Goal: Task Accomplishment & Management: Complete application form

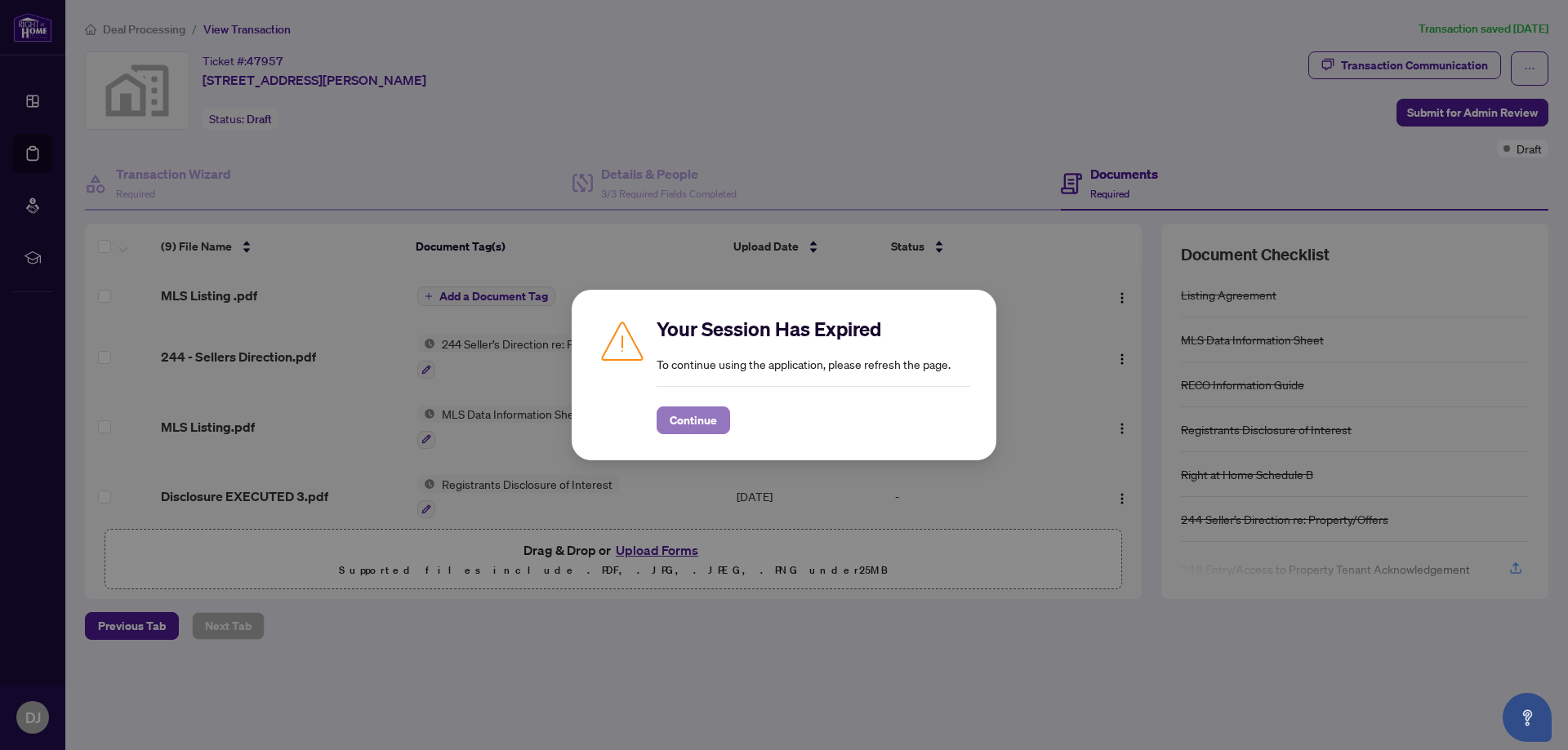
click at [707, 416] on span "Continue" at bounding box center [694, 420] width 47 height 26
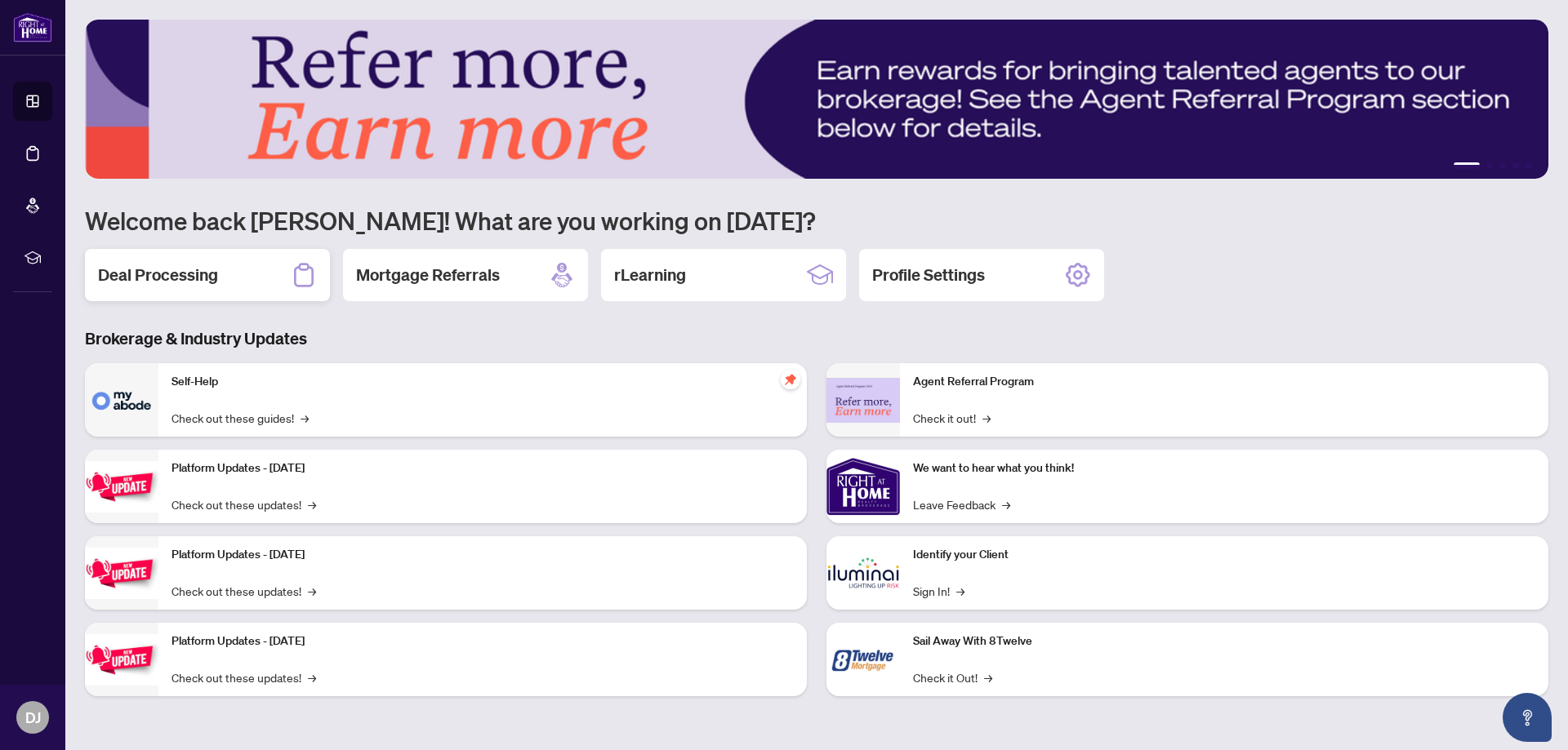
click at [186, 280] on h2 "Deal Processing" at bounding box center [157, 275] width 120 height 23
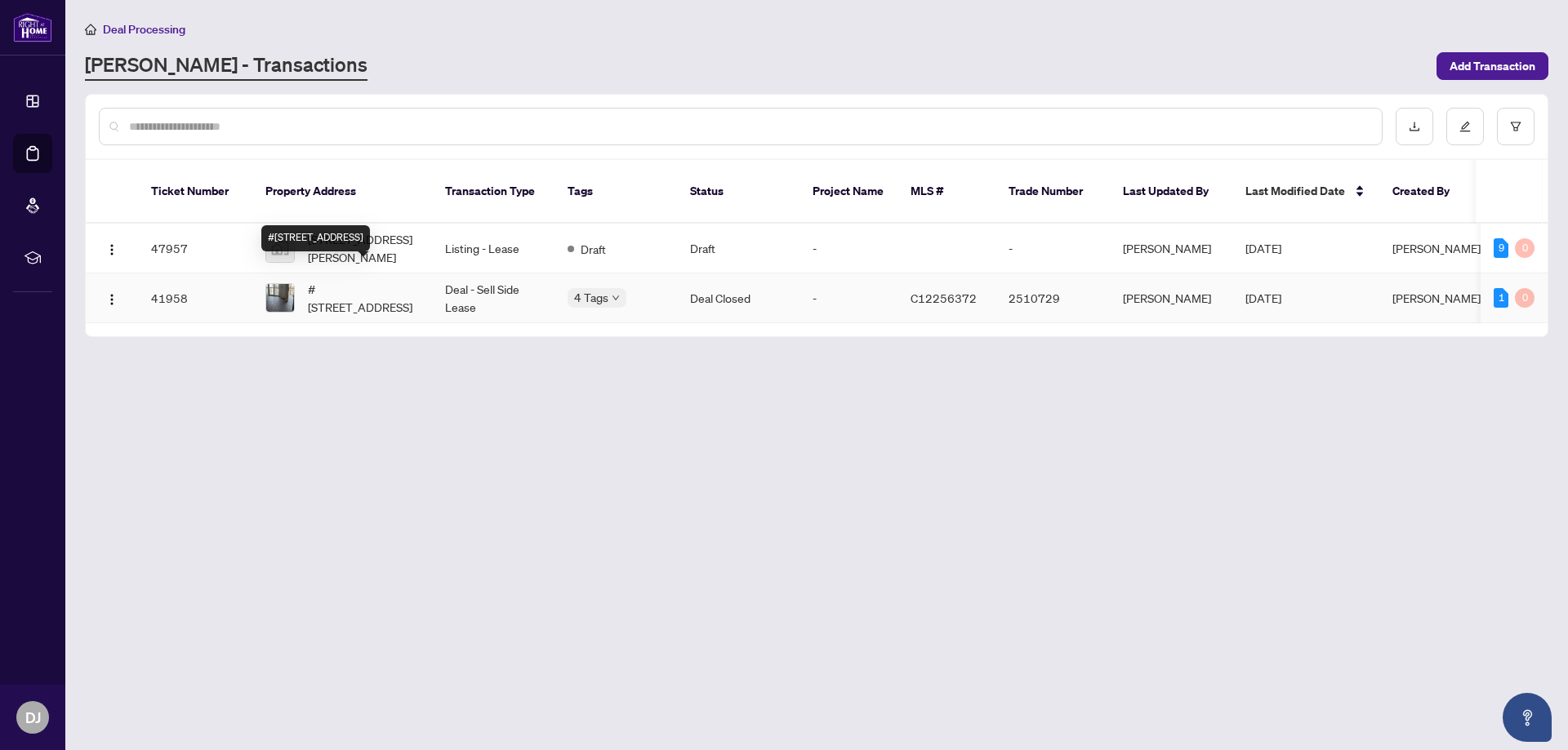
click at [341, 225] on div "#2618-4955 Yonge St, Toronto, Ontario M2N 0L8, Canada" at bounding box center [315, 238] width 109 height 26
click at [390, 230] on span "[STREET_ADDRESS][PERSON_NAME]" at bounding box center [364, 248] width 111 height 36
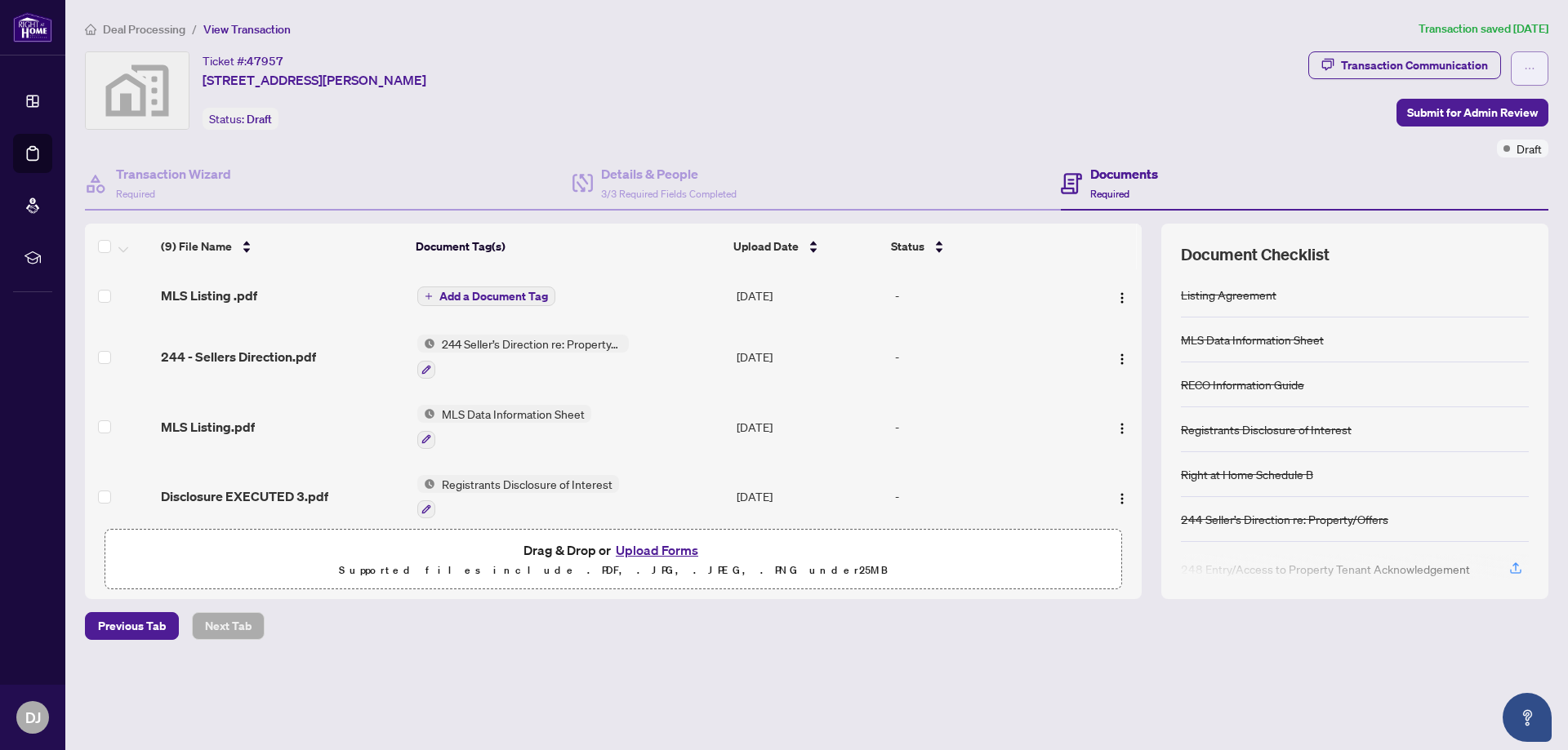
click at [1535, 58] on button "button" at bounding box center [1530, 68] width 38 height 35
click at [1293, 115] on div "Ticket #: 47957 [STREET_ADDRESS][PERSON_NAME] Status: Draft" at bounding box center [693, 90] width 1217 height 78
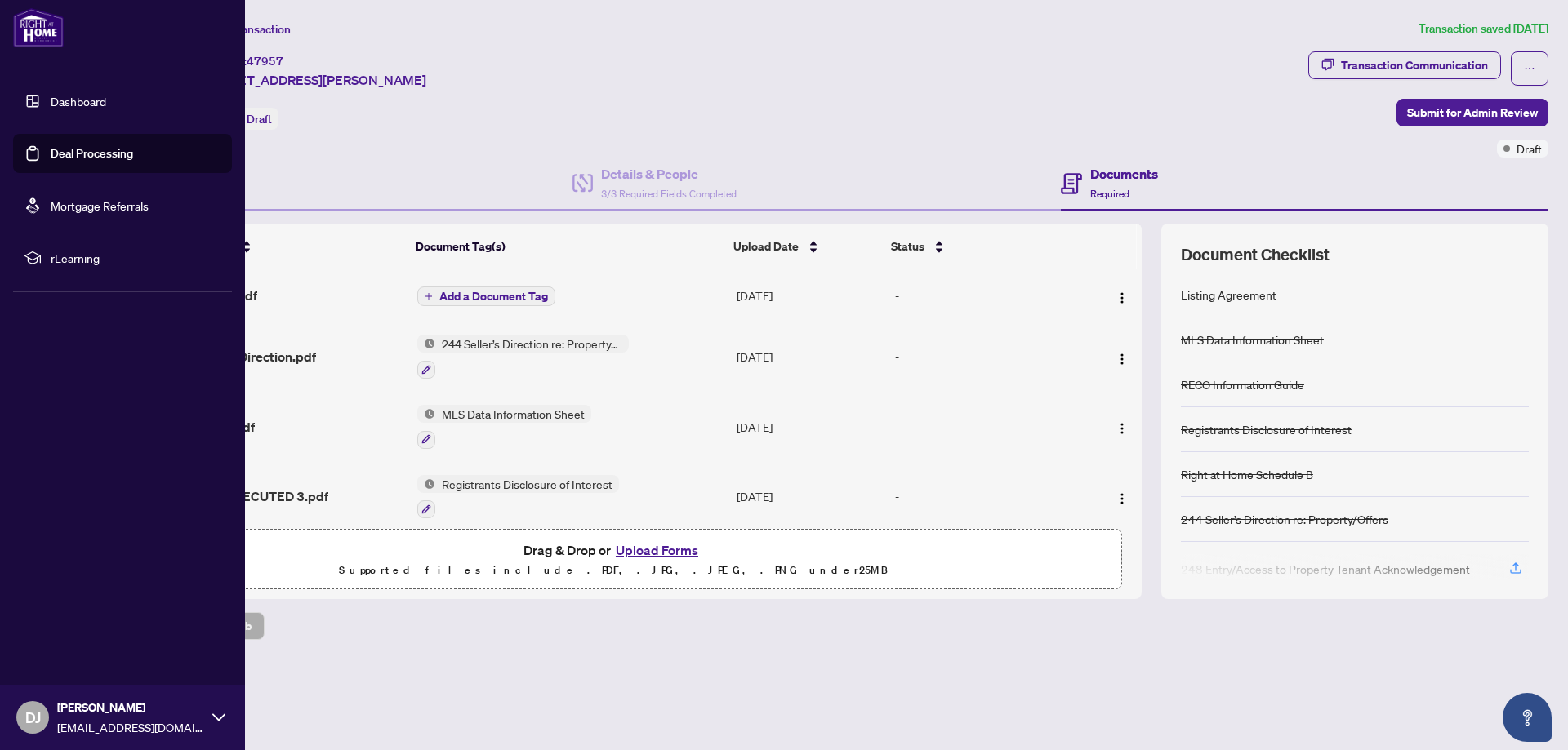
click at [41, 715] on span "DJ" at bounding box center [33, 717] width 33 height 33
click at [49, 617] on span "Logout" at bounding box center [65, 621] width 37 height 26
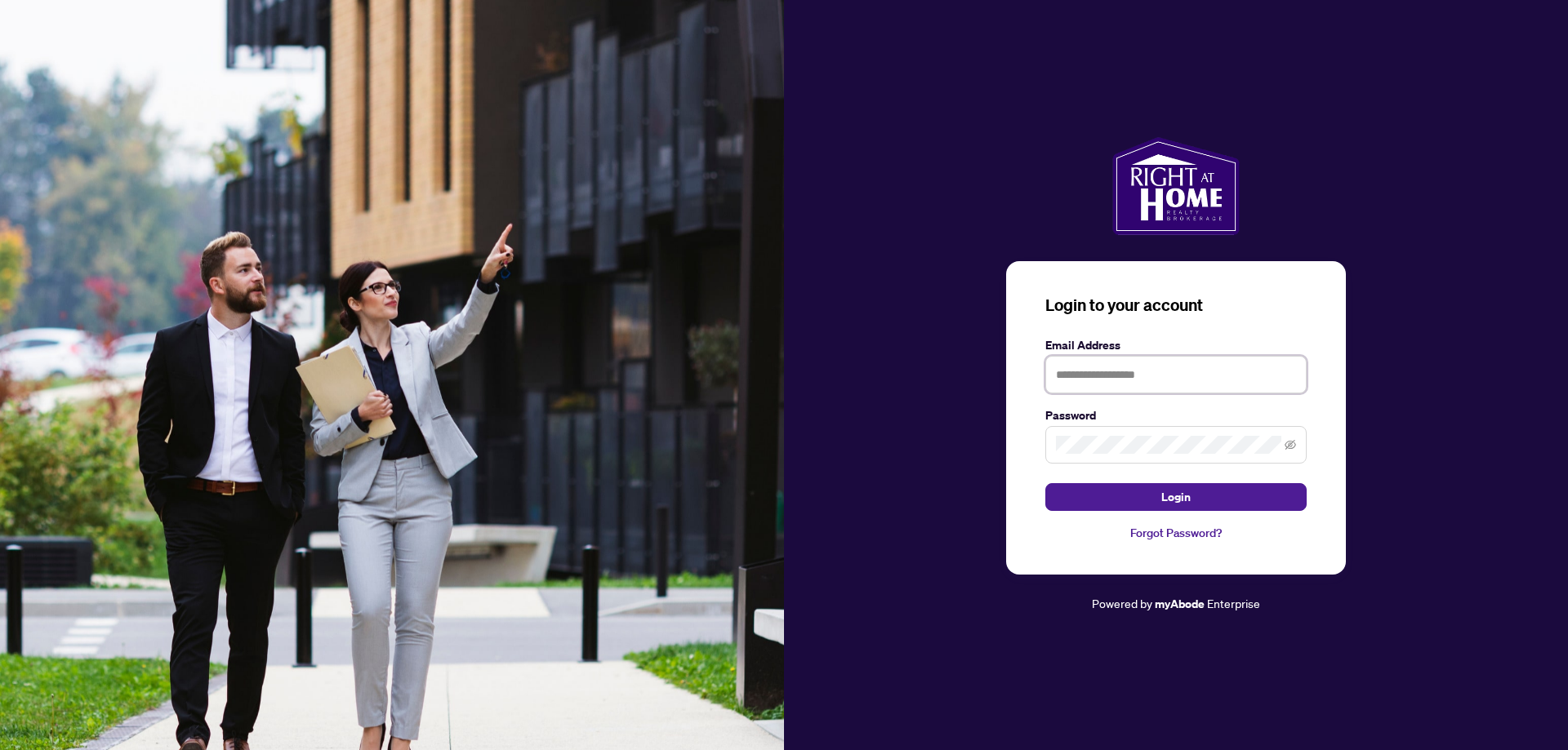
type input "**********"
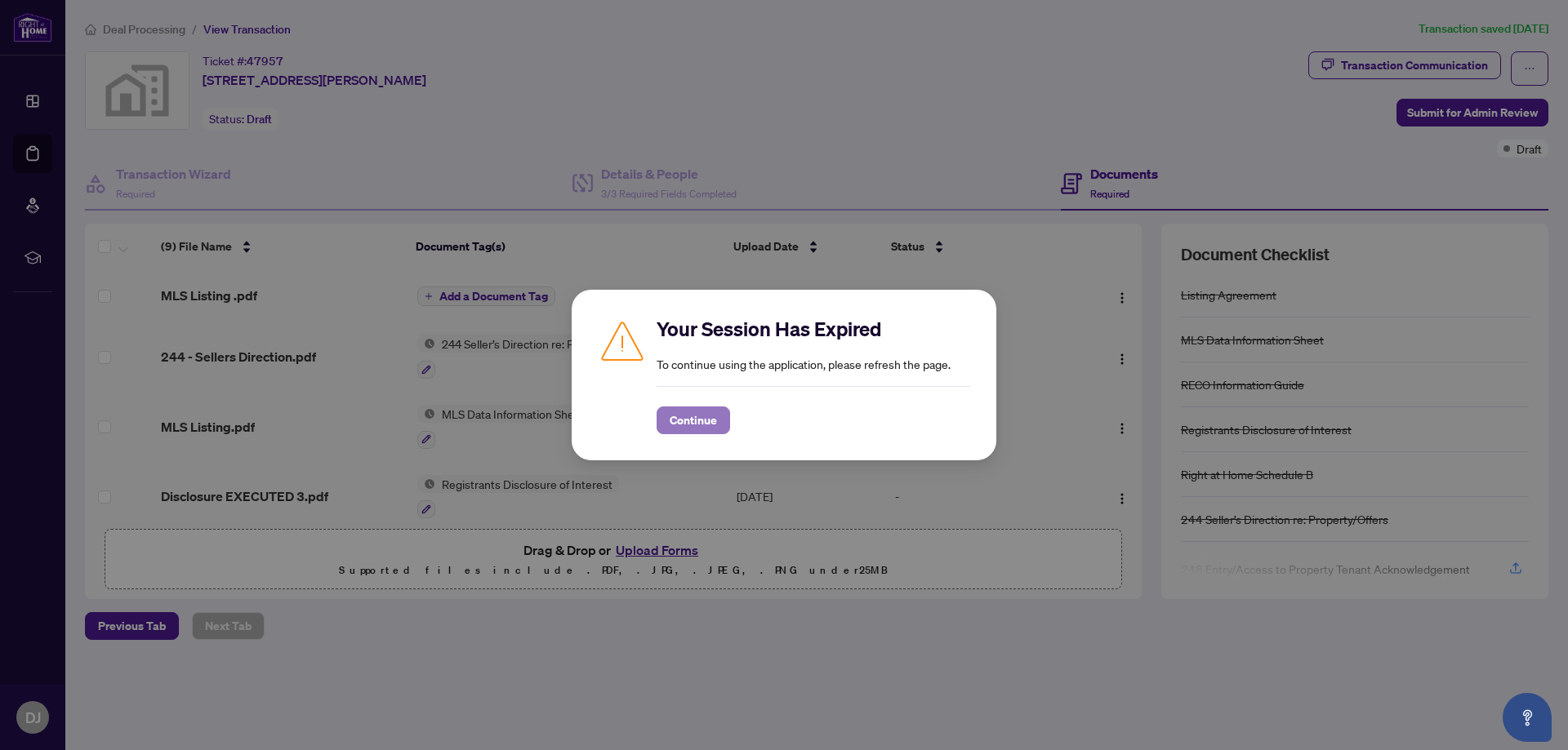
click at [689, 421] on span "Continue" at bounding box center [694, 420] width 47 height 26
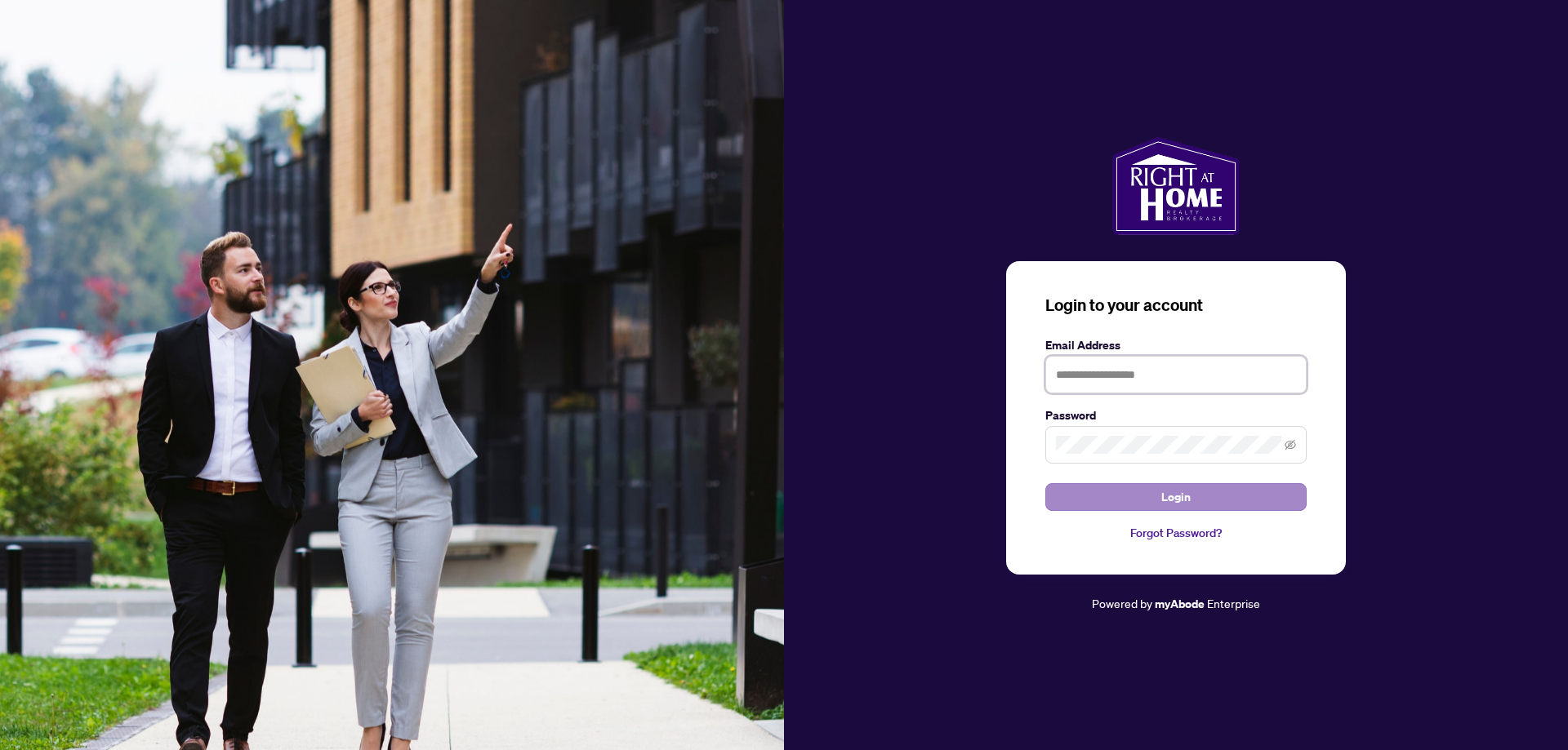
type input "**********"
click at [1159, 501] on button "Login" at bounding box center [1176, 497] width 261 height 28
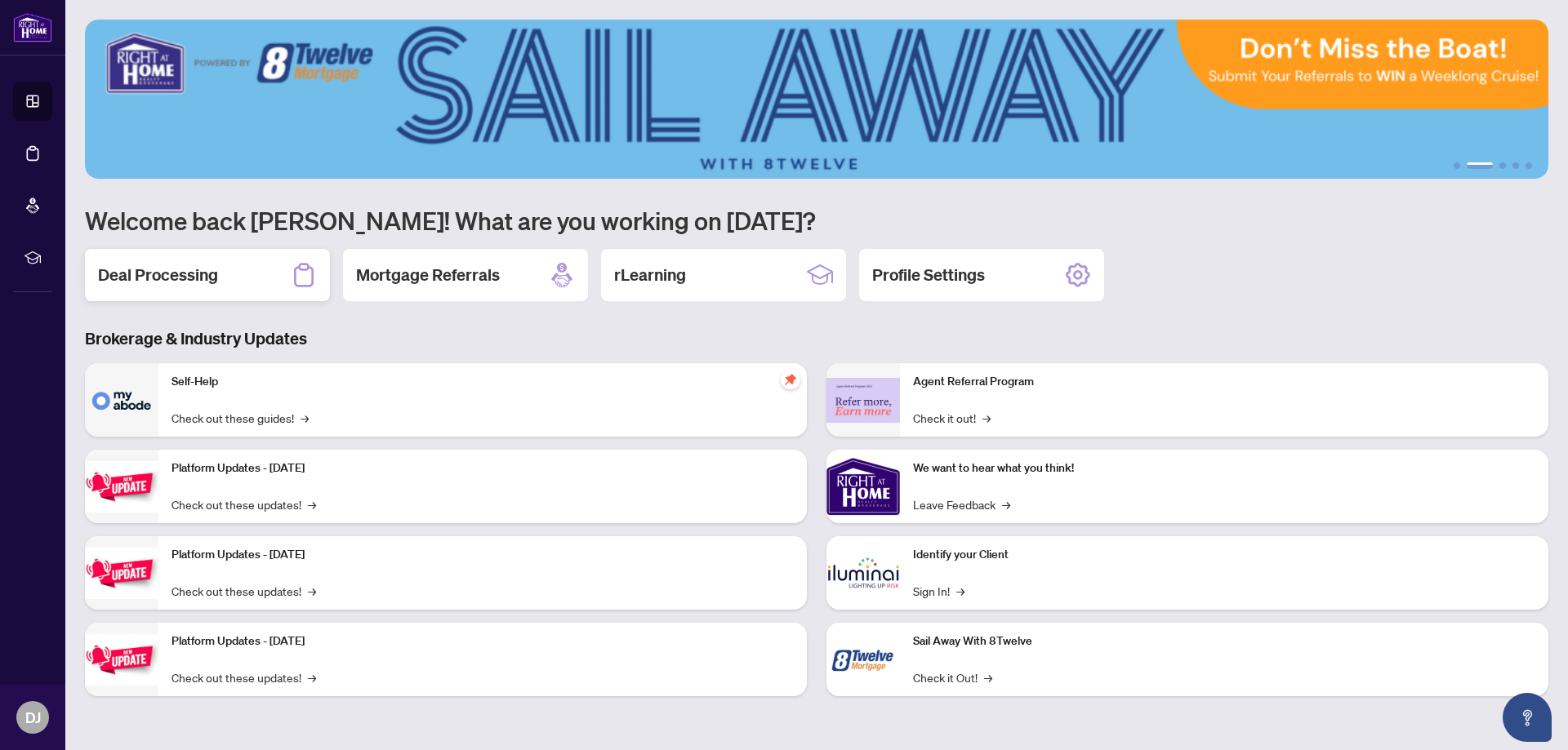
click at [195, 260] on div "Deal Processing" at bounding box center [208, 275] width 245 height 52
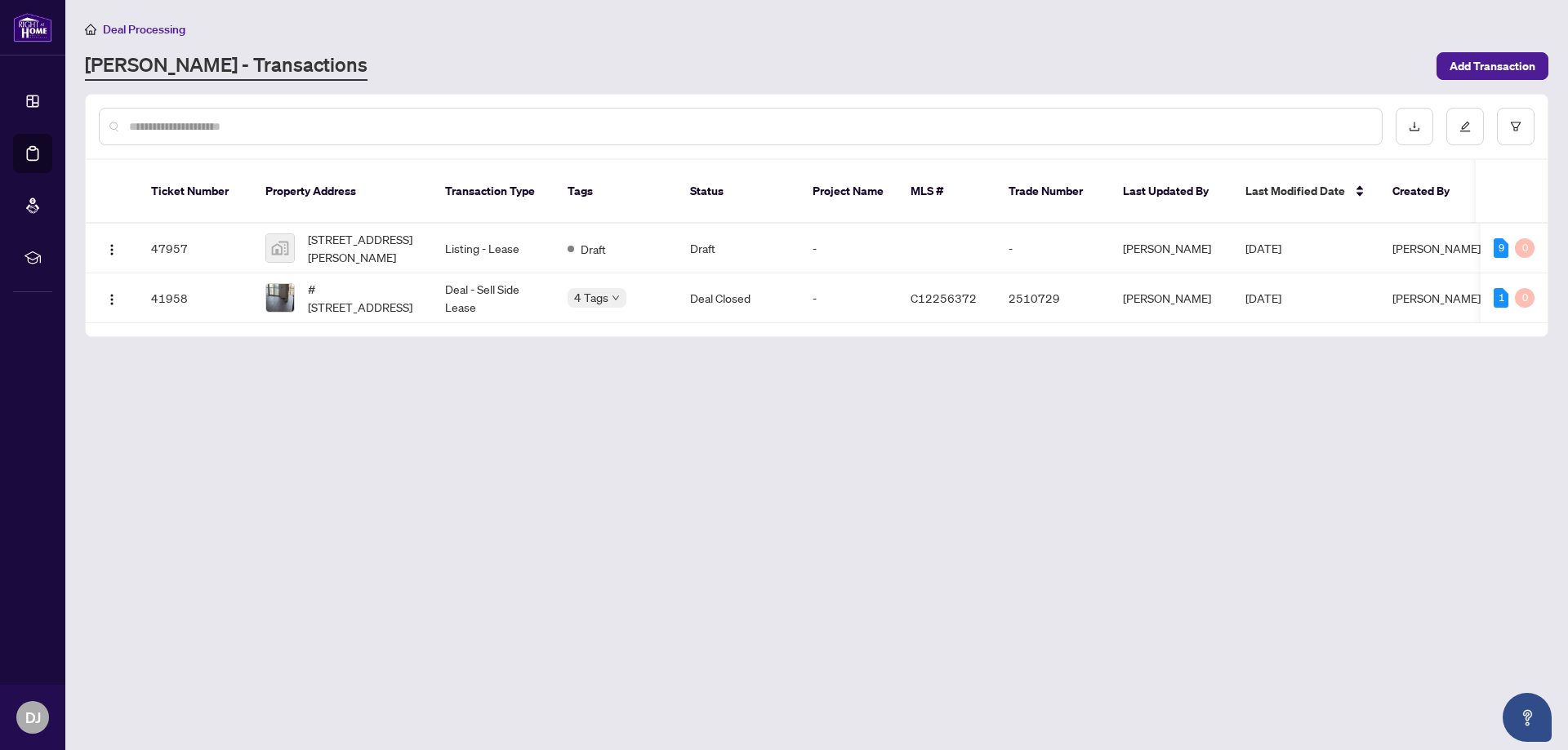
click at [187, 127] on input "text" at bounding box center [749, 126] width 1240 height 18
click at [384, 230] on span "[STREET_ADDRESS][PERSON_NAME]" at bounding box center [364, 248] width 111 height 36
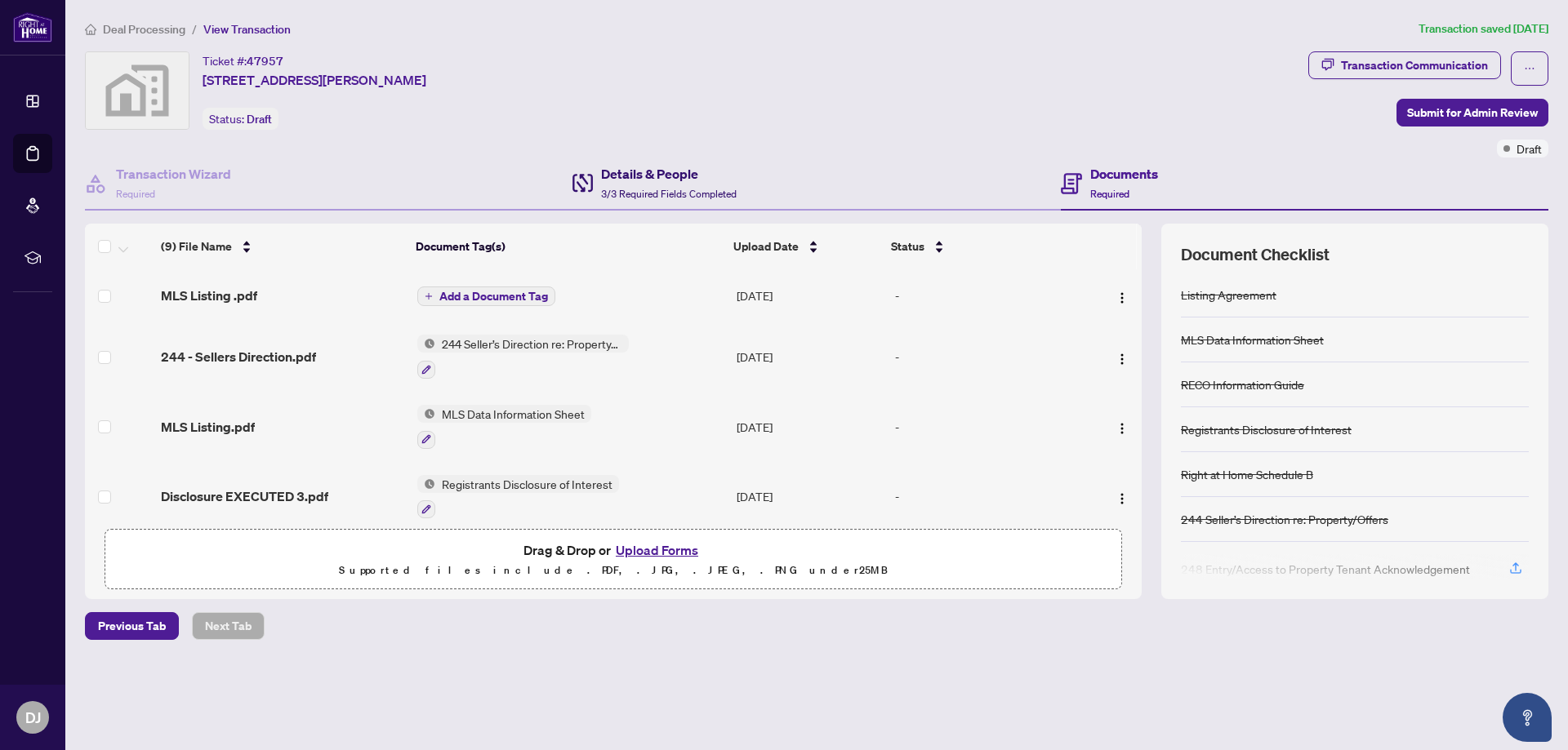
click at [647, 174] on h4 "Details & People" at bounding box center [668, 174] width 135 height 20
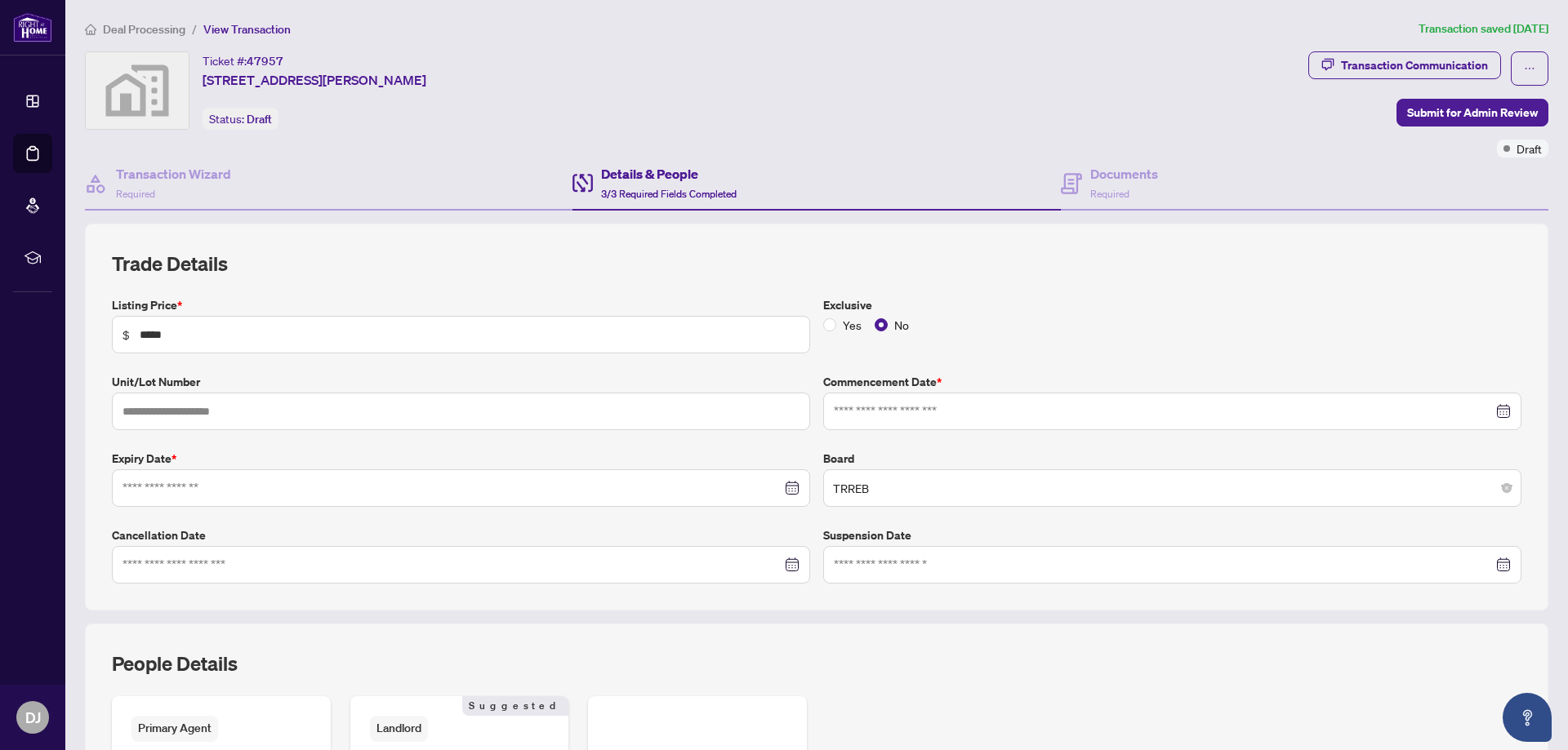
type input "**********"
click at [1348, 66] on div "Transaction Communication" at bounding box center [1415, 65] width 147 height 26
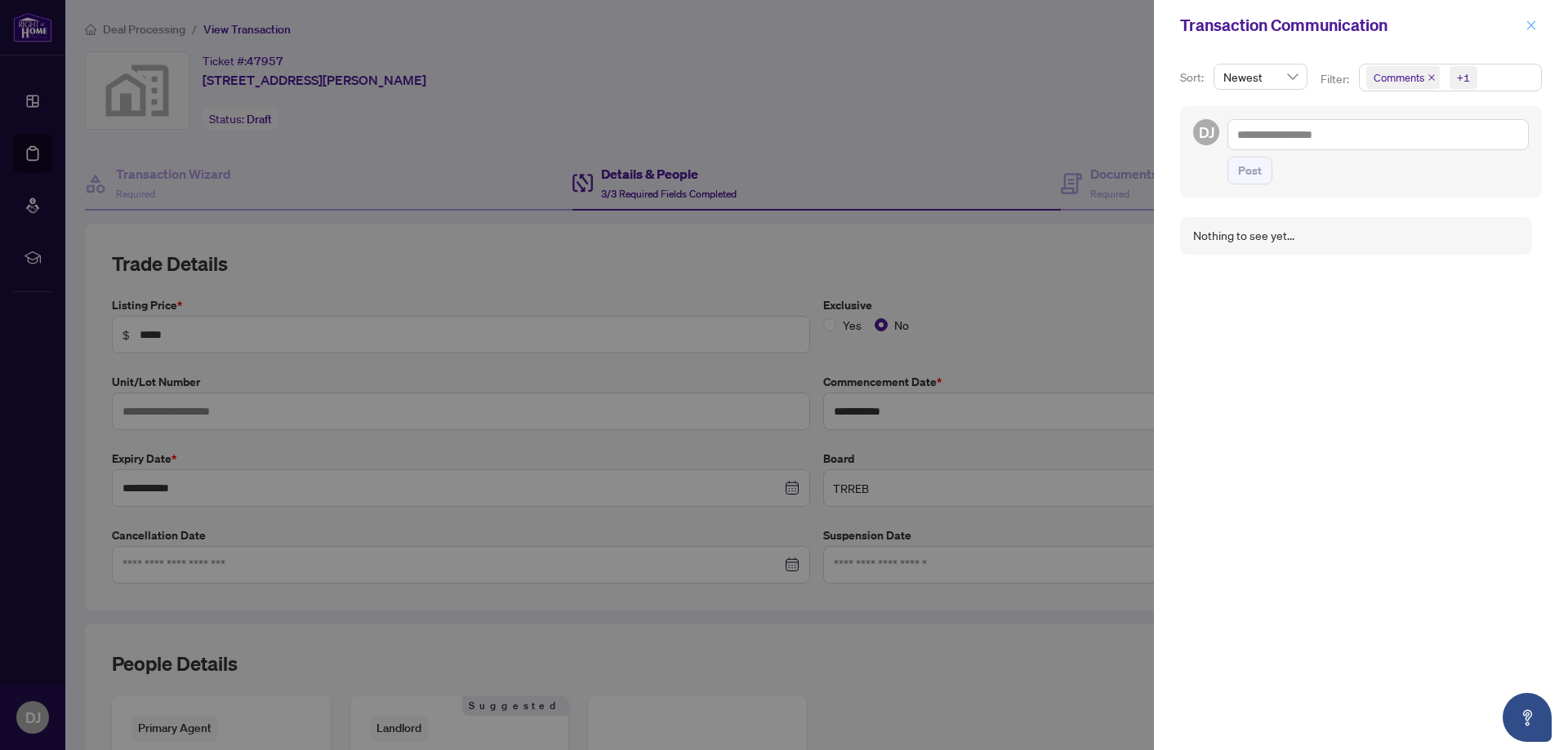
click at [1533, 25] on icon "close" at bounding box center [1531, 25] width 9 height 9
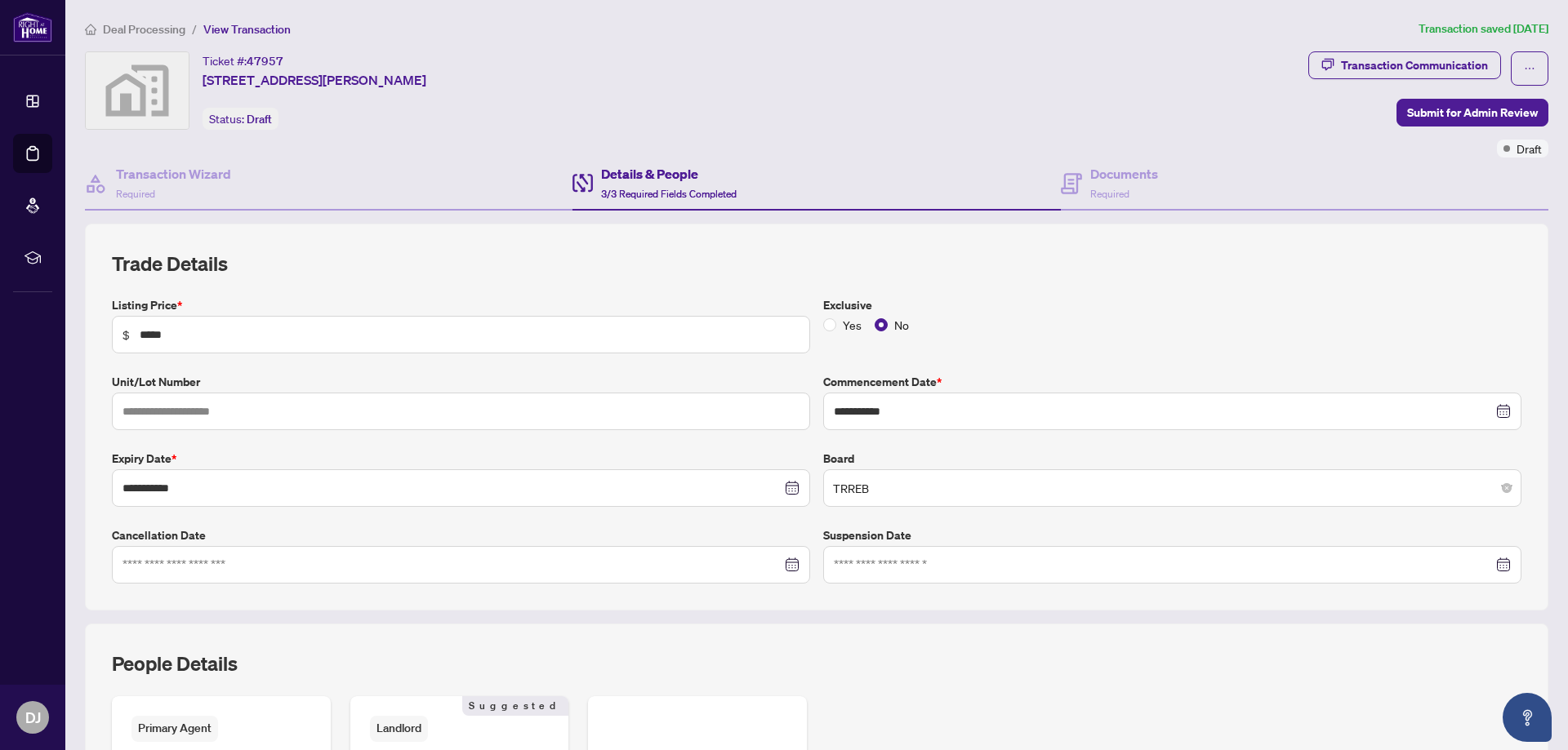
click at [854, 85] on div "Ticket #: 47957 [STREET_ADDRESS][PERSON_NAME] Status: Draft" at bounding box center [693, 90] width 1217 height 78
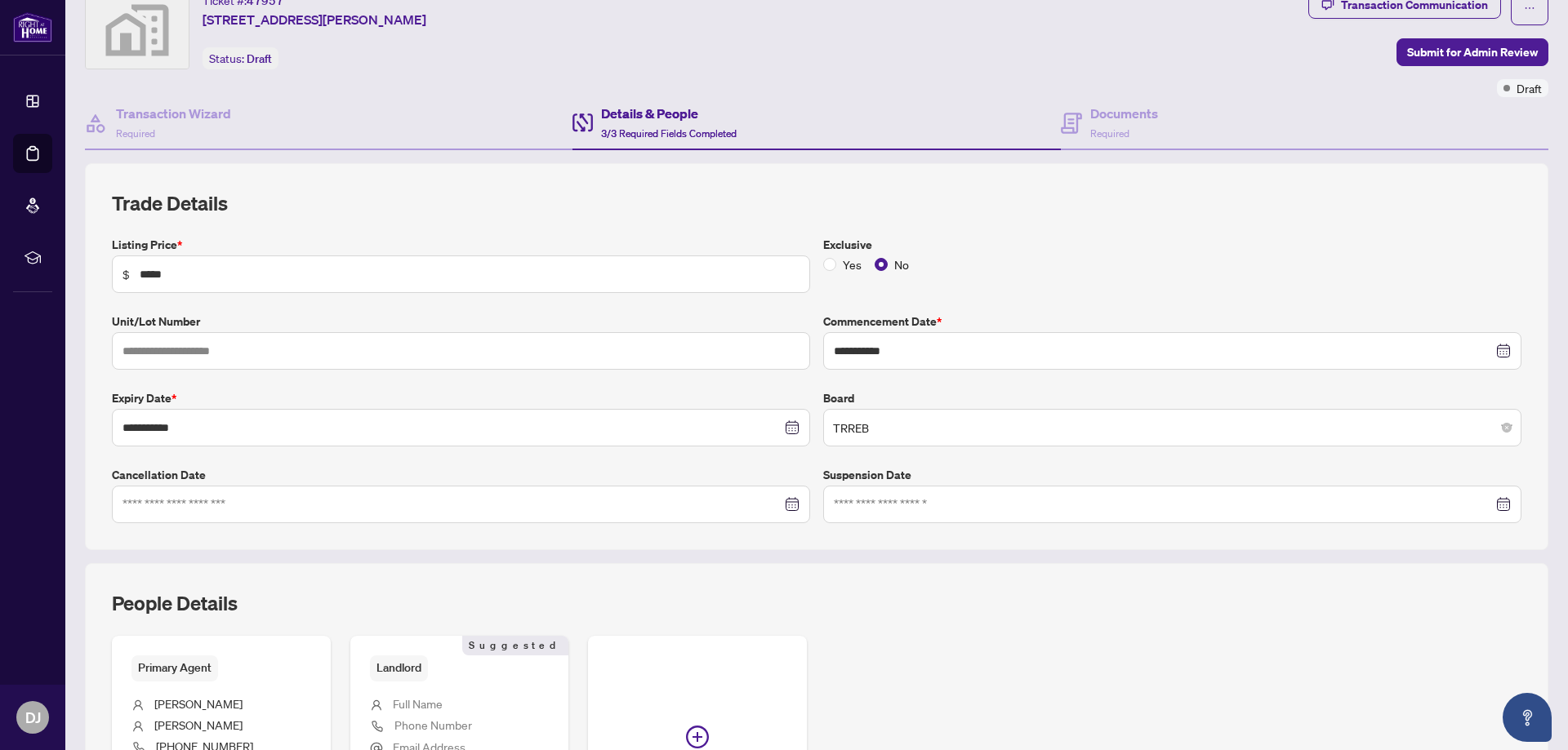
scroll to position [314, 0]
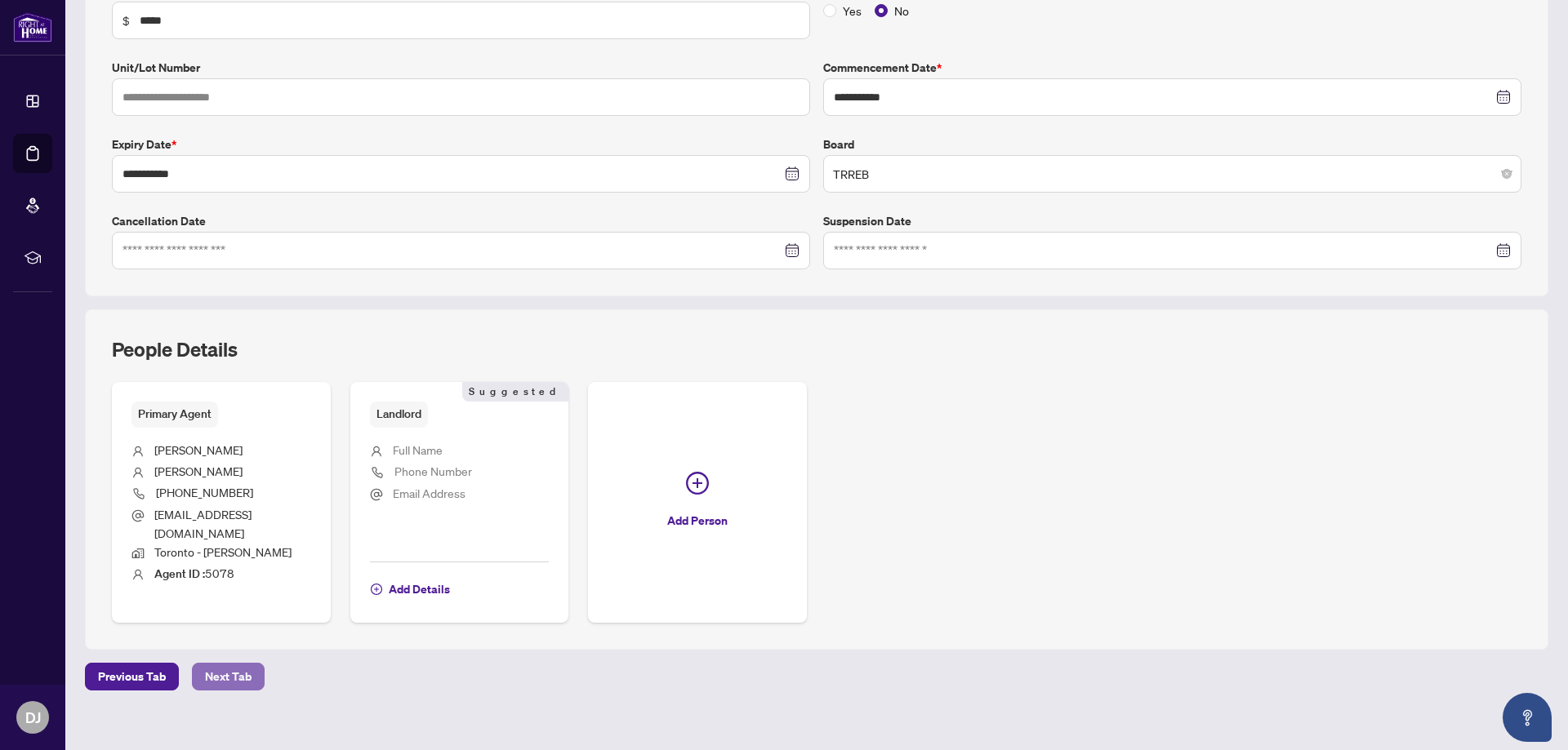
click at [240, 664] on span "Next Tab" at bounding box center [227, 677] width 46 height 26
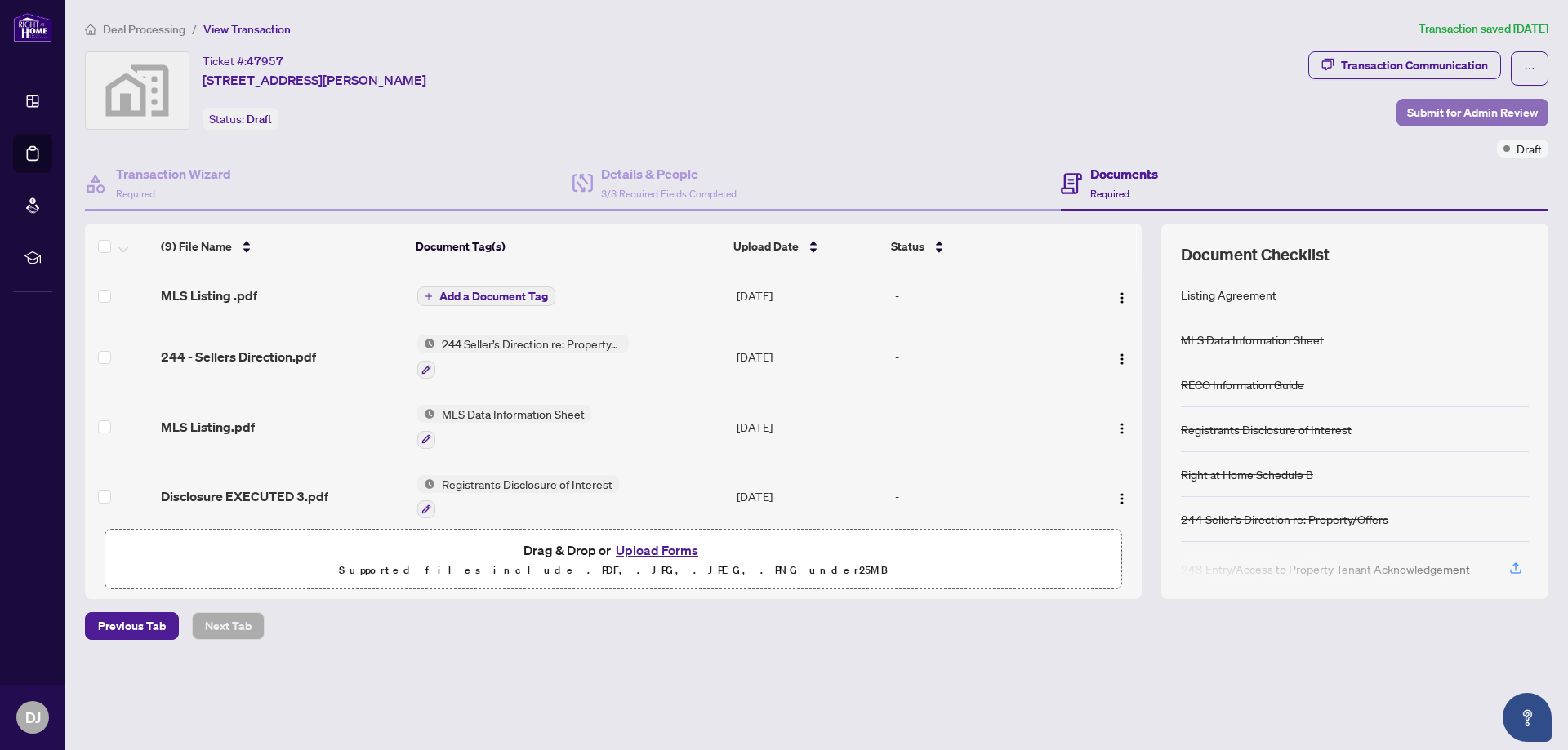
click at [1439, 112] on span "Submit for Admin Review" at bounding box center [1473, 113] width 131 height 26
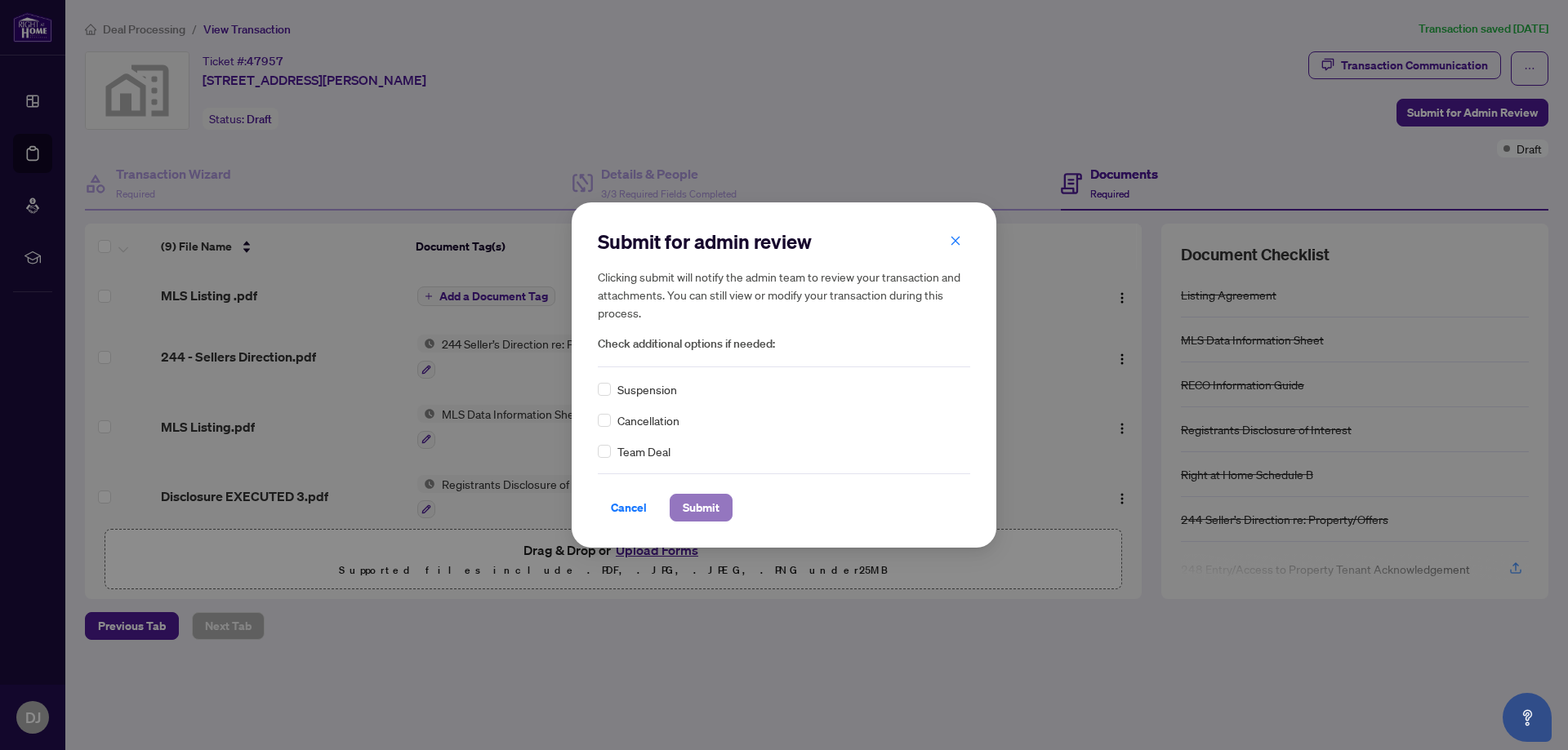
click at [704, 502] on span "Submit" at bounding box center [701, 508] width 37 height 26
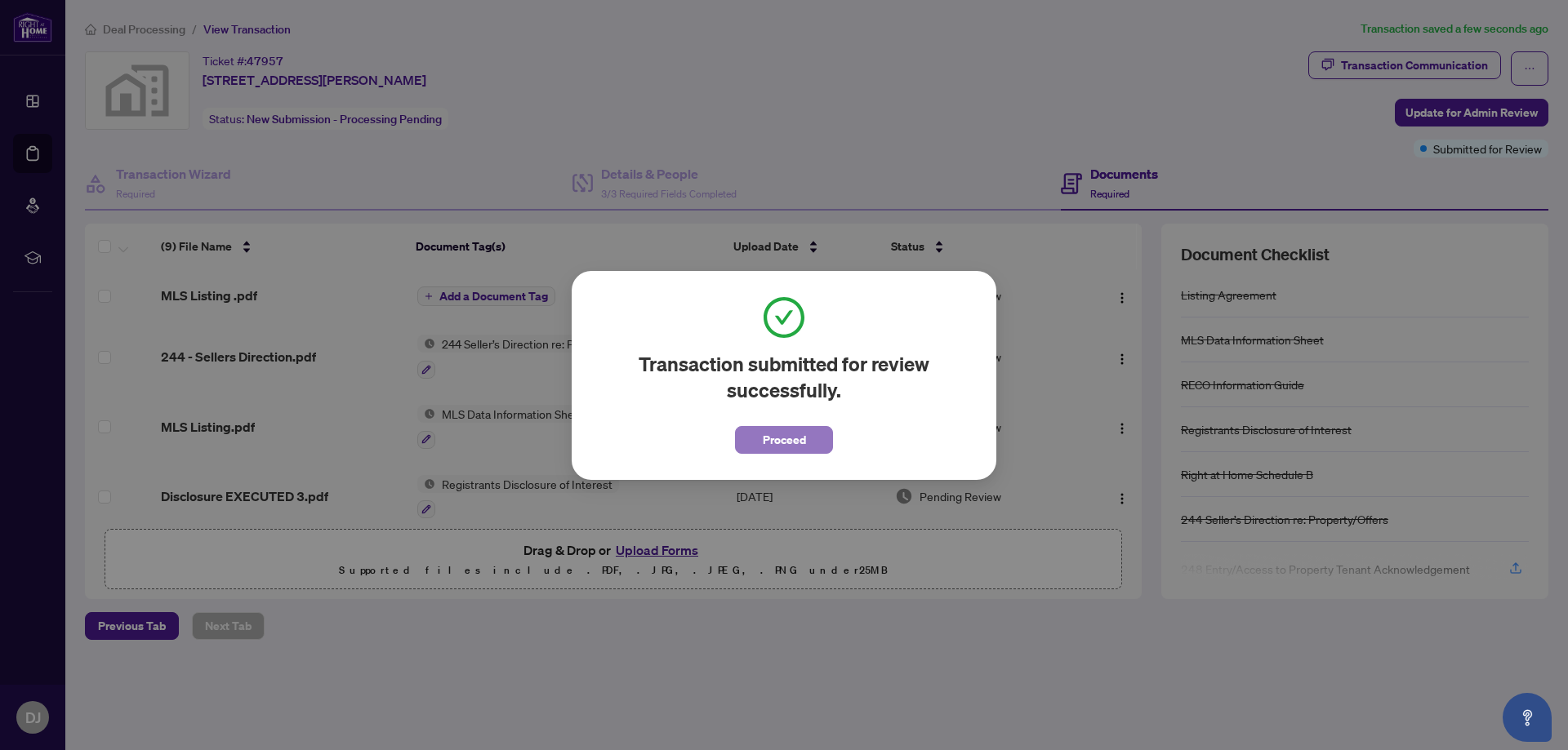
click at [772, 440] on span "Proceed" at bounding box center [785, 440] width 44 height 26
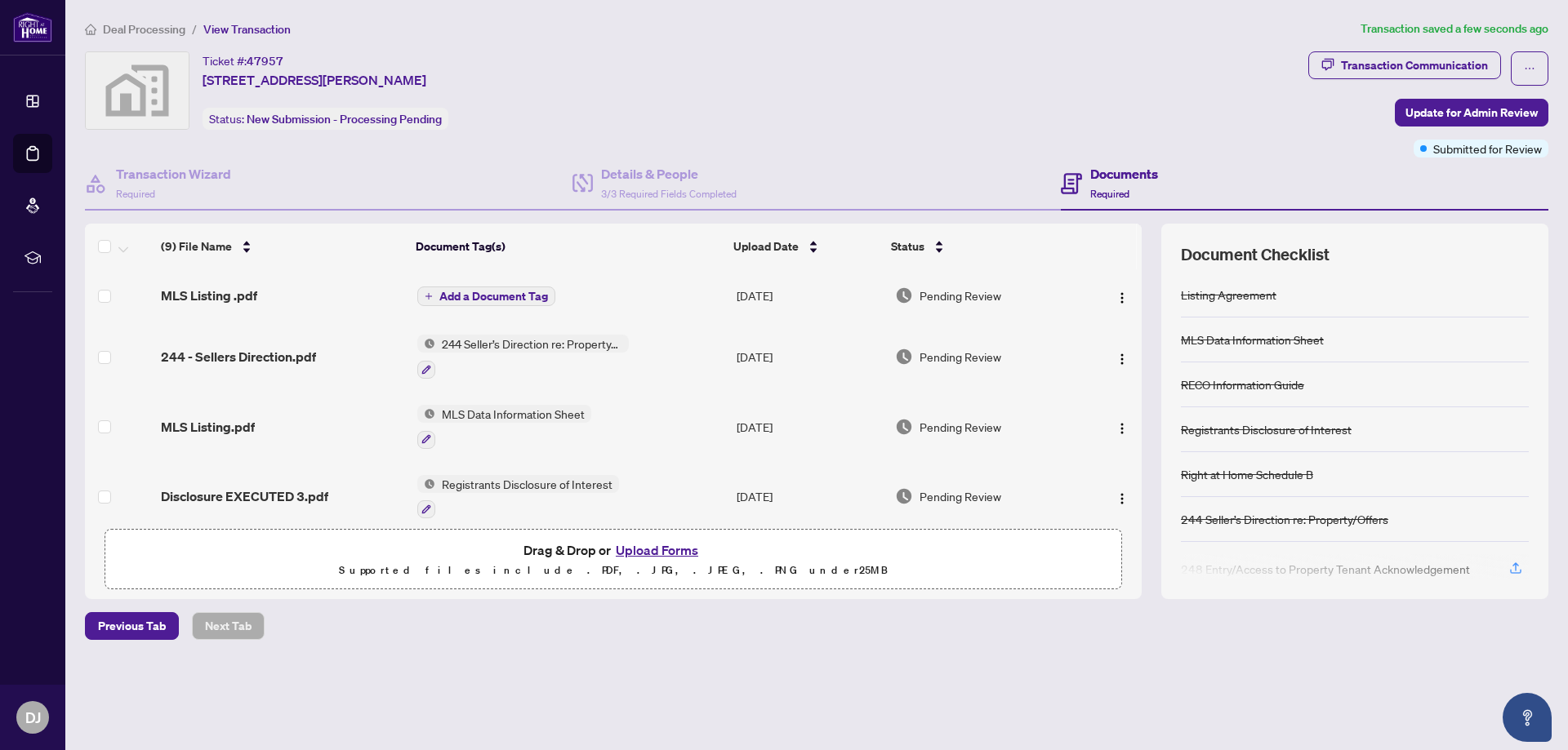
click at [1190, 56] on div "Ticket #: 47957 [STREET_ADDRESS][PERSON_NAME] Status: New Submission - Processi…" at bounding box center [693, 90] width 1217 height 78
